Goal: Check status: Check status

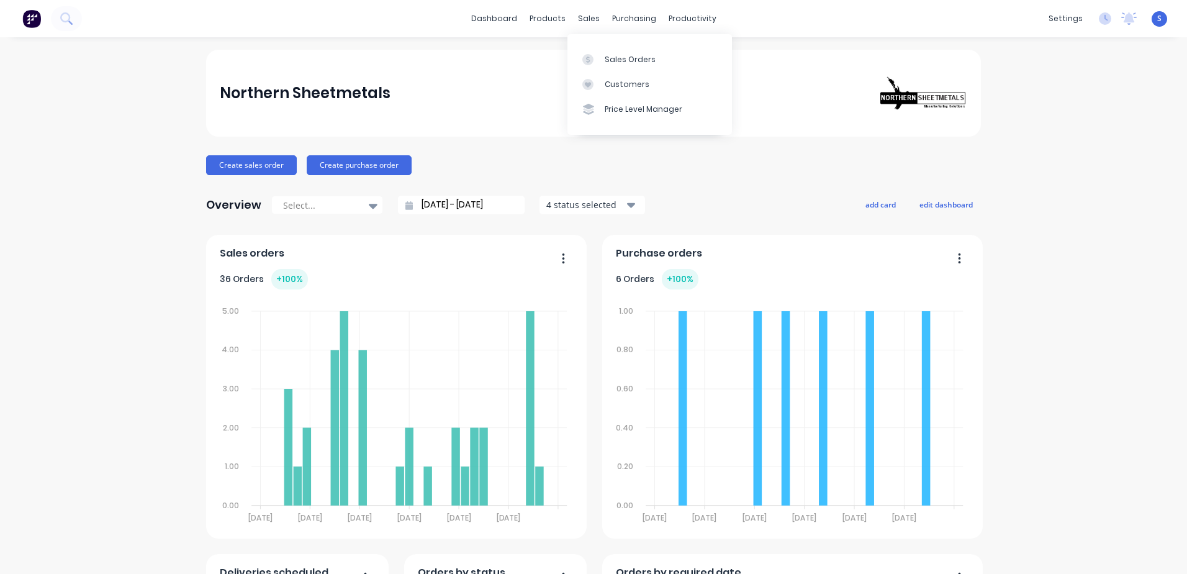
click at [618, 65] on link "Sales Orders" at bounding box center [650, 59] width 165 height 25
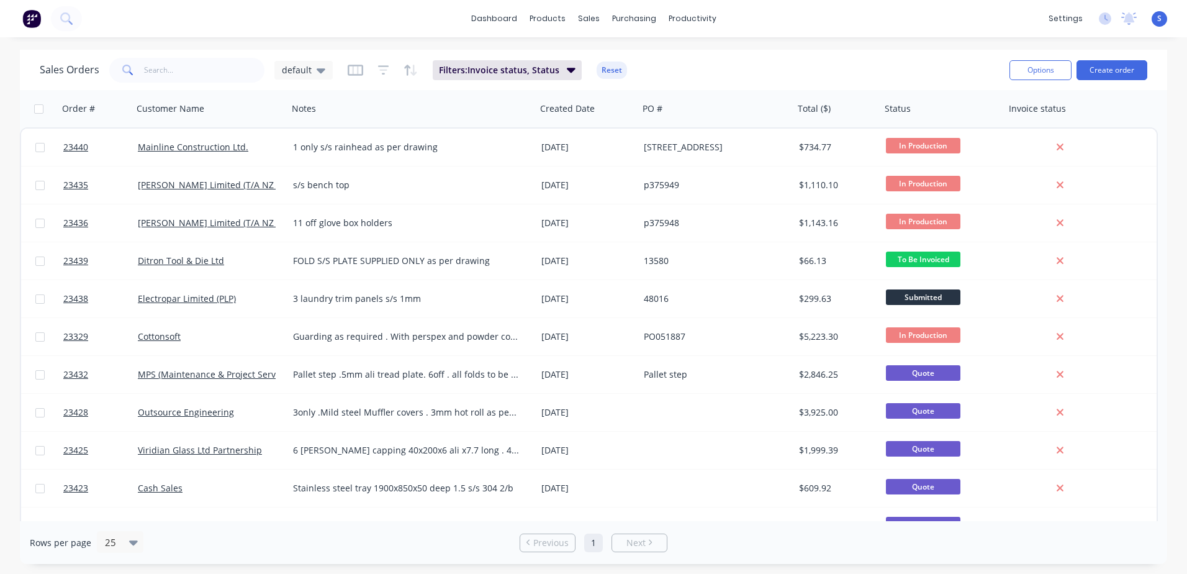
click at [113, 187] on link "23435" at bounding box center [100, 184] width 75 height 37
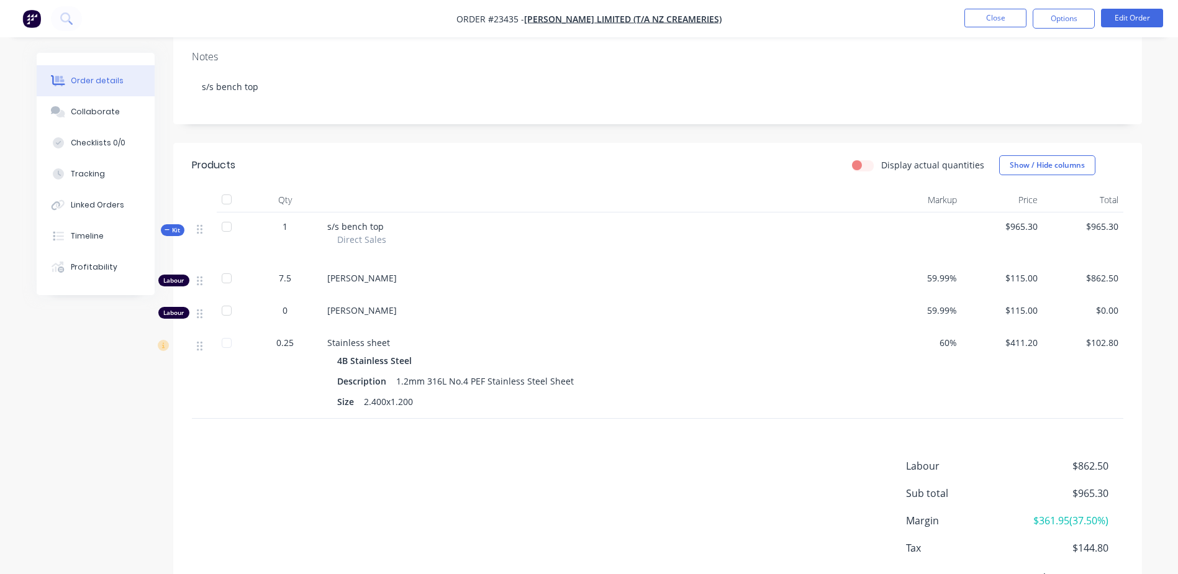
scroll to position [238, 0]
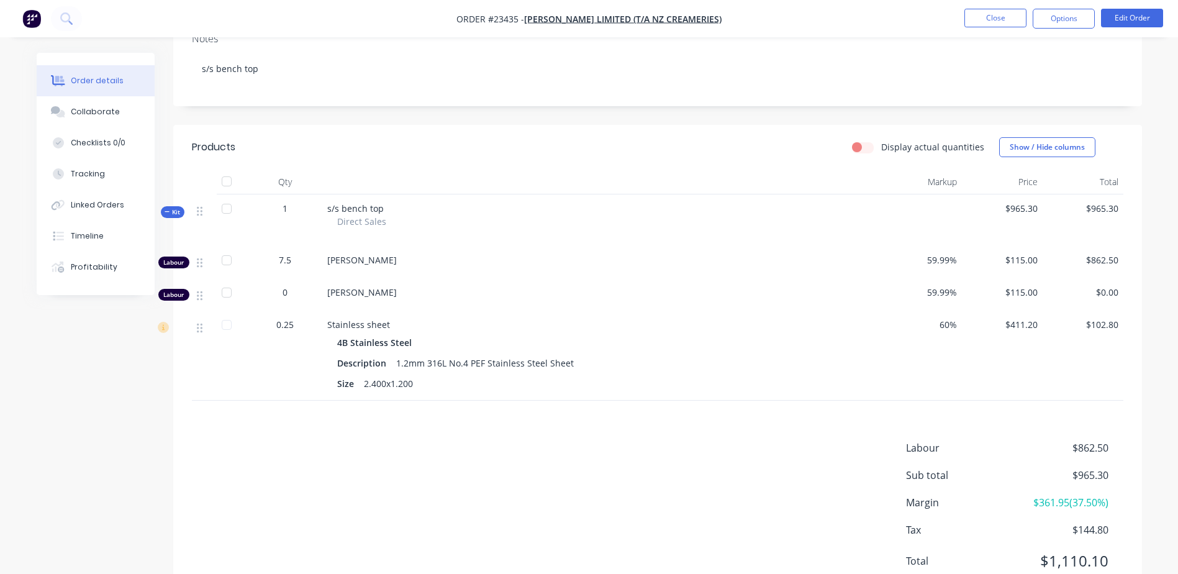
click at [789, 19] on button "Close" at bounding box center [995, 18] width 62 height 19
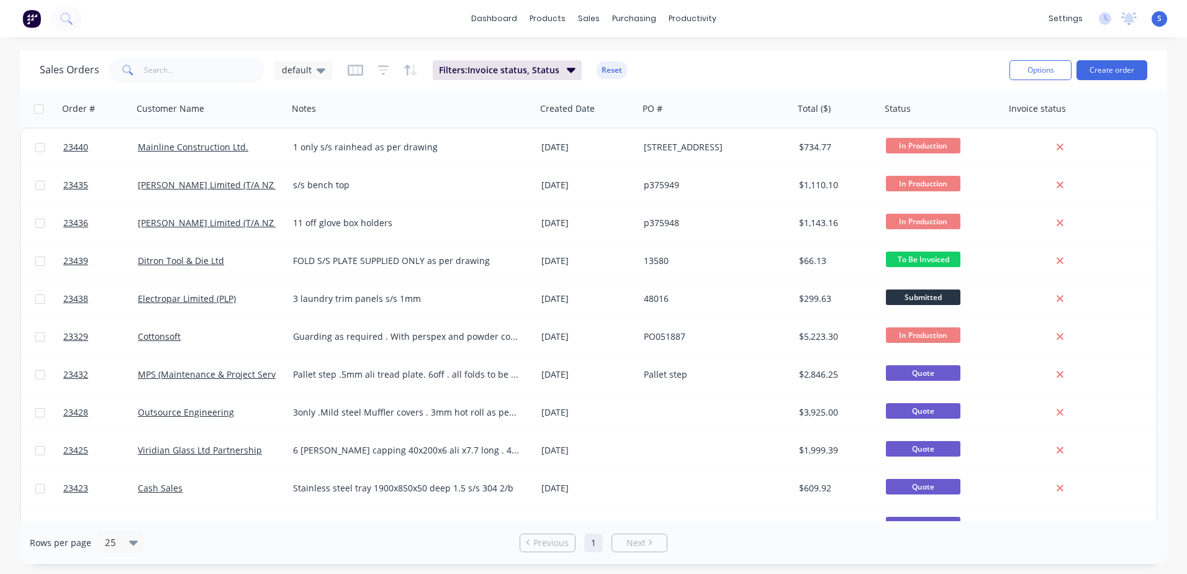
click at [108, 227] on link "23436" at bounding box center [100, 222] width 75 height 37
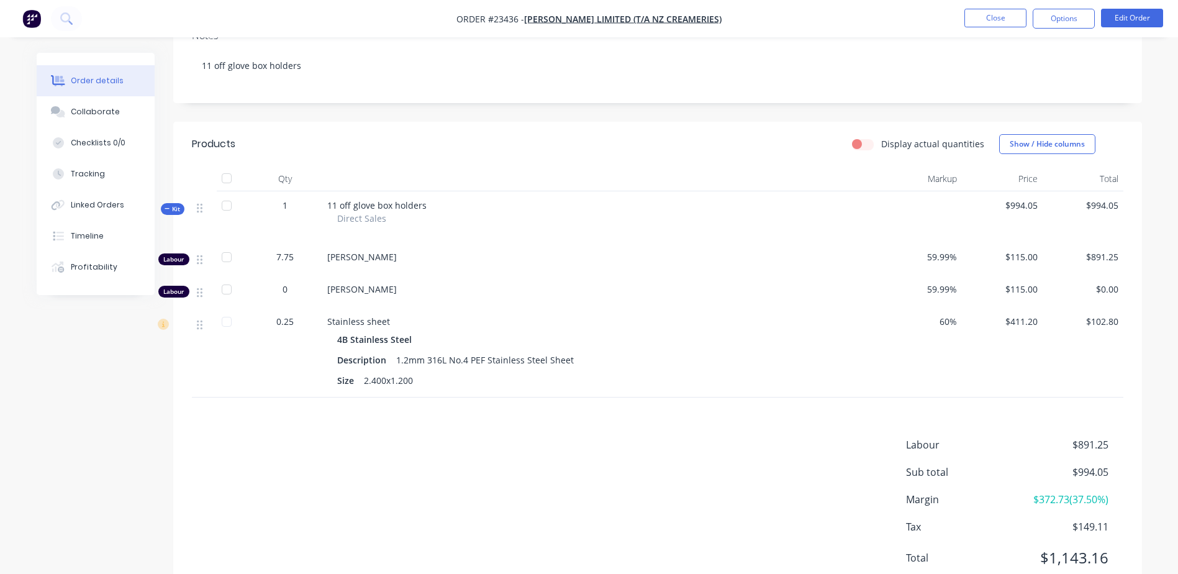
scroll to position [268, 0]
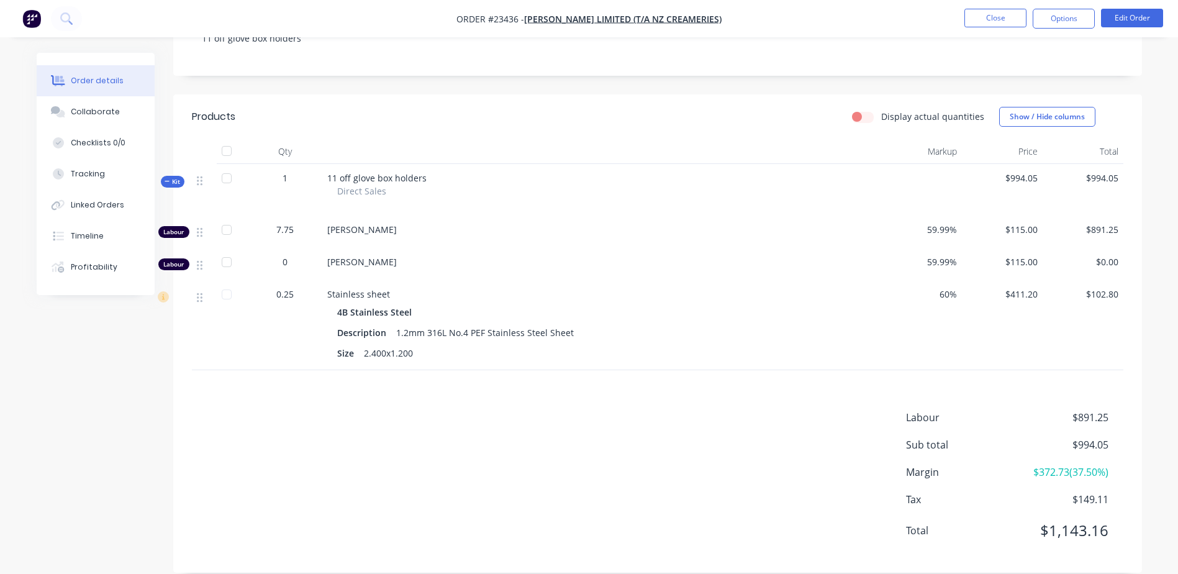
click at [789, 16] on button "Close" at bounding box center [995, 18] width 62 height 19
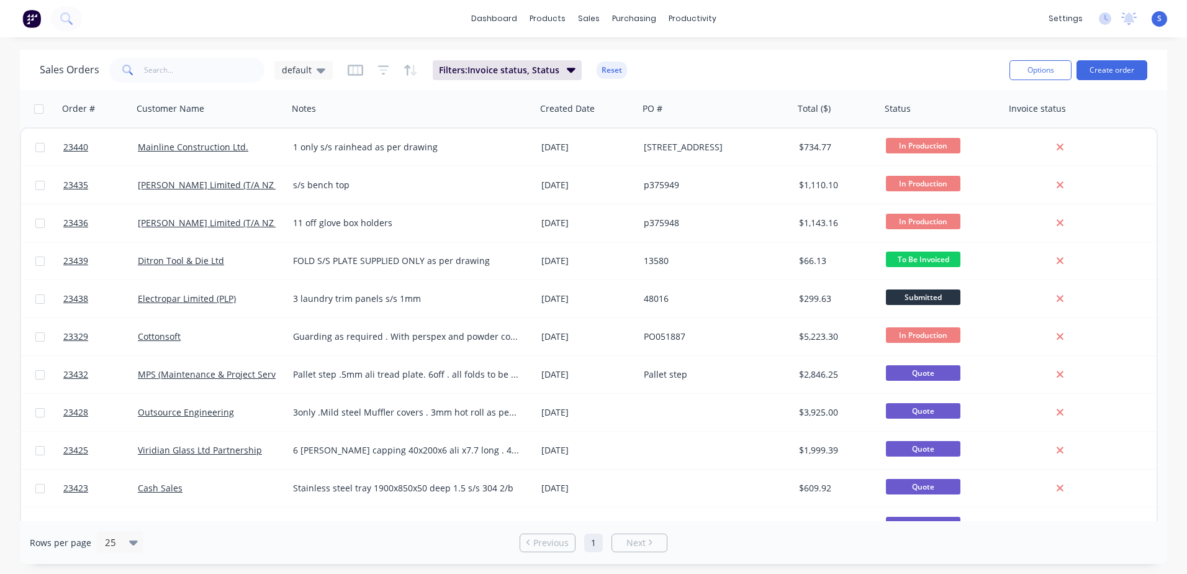
click at [789, 183] on span "In Production" at bounding box center [923, 184] width 75 height 16
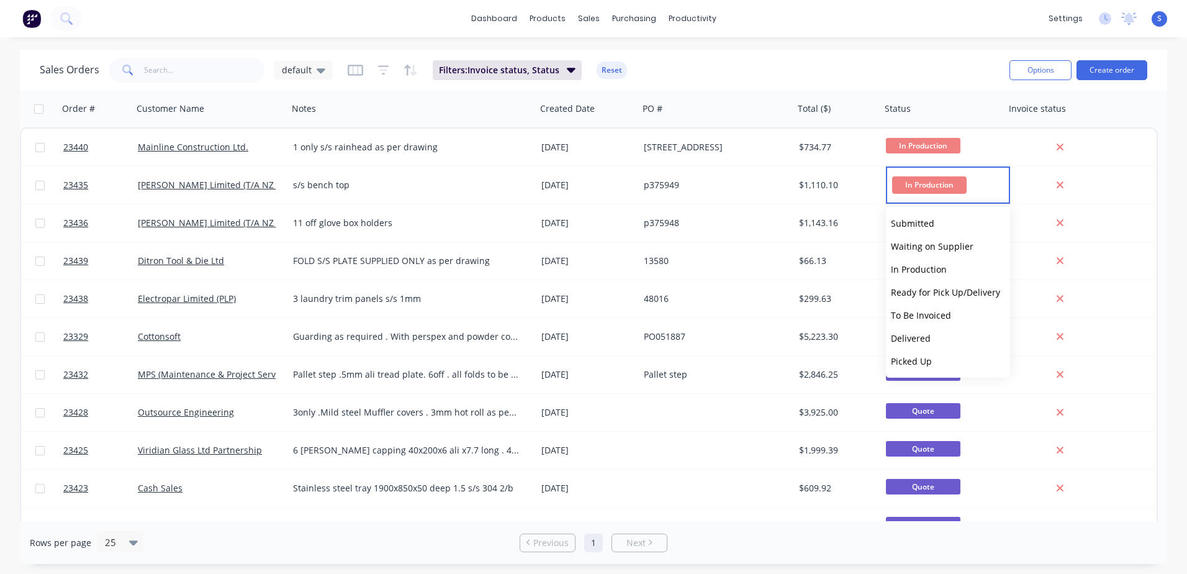
click at [789, 310] on span "To Be Invoiced" at bounding box center [921, 315] width 60 height 12
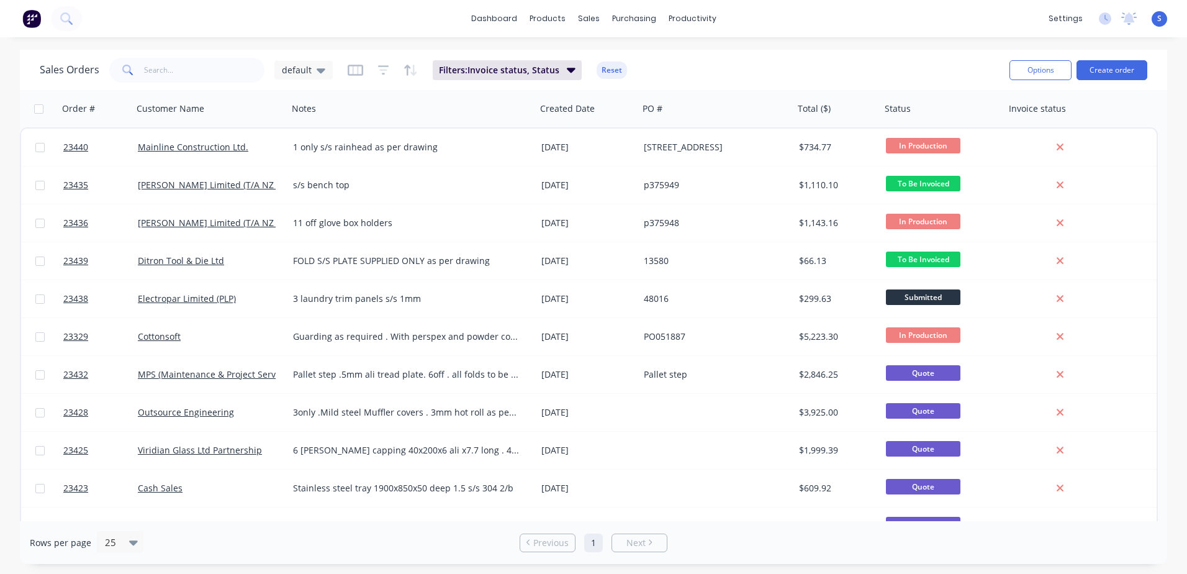
click at [789, 219] on span "In Production" at bounding box center [923, 222] width 75 height 16
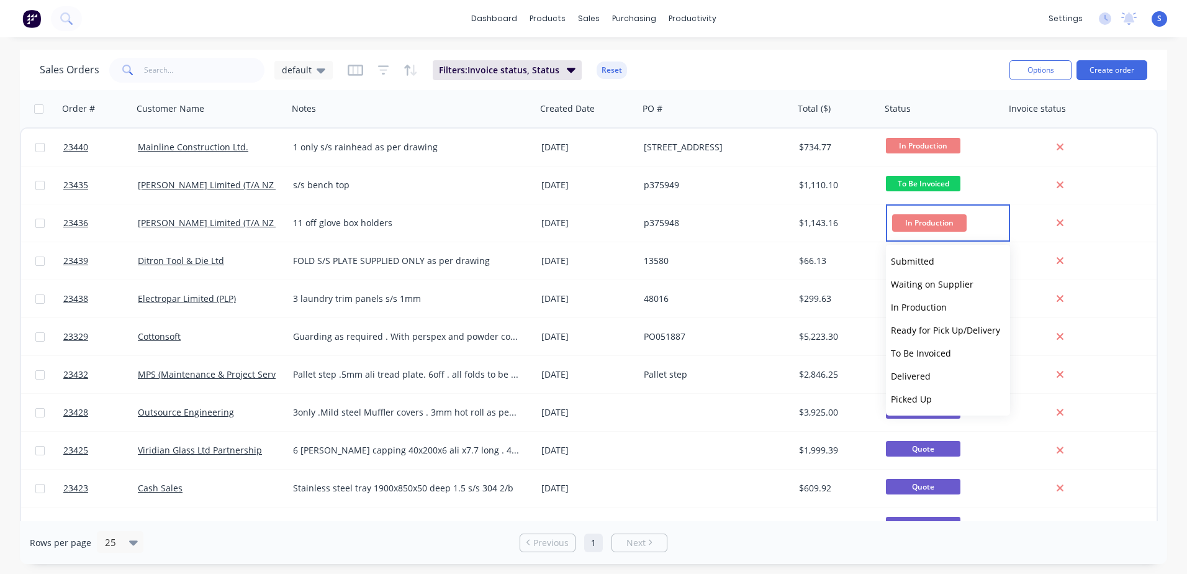
drag, startPoint x: 928, startPoint y: 353, endPoint x: 928, endPoint y: 343, distance: 9.3
click at [789, 351] on span "To Be Invoiced" at bounding box center [921, 353] width 60 height 12
